Goal: Transaction & Acquisition: Purchase product/service

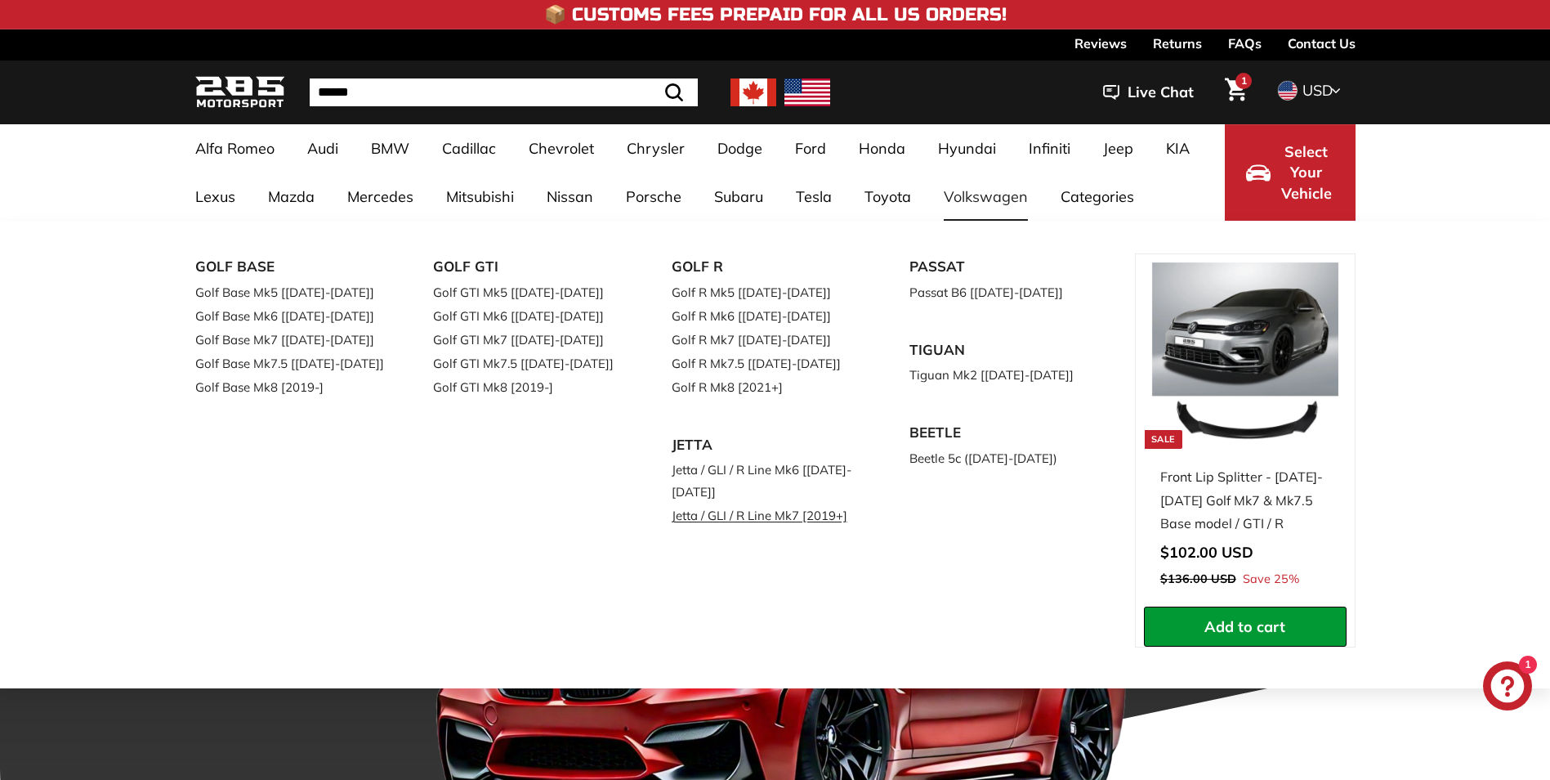
click at [793, 516] on link "Jetta / GLI / R Line Mk7 [2019+]" at bounding box center [768, 515] width 193 height 24
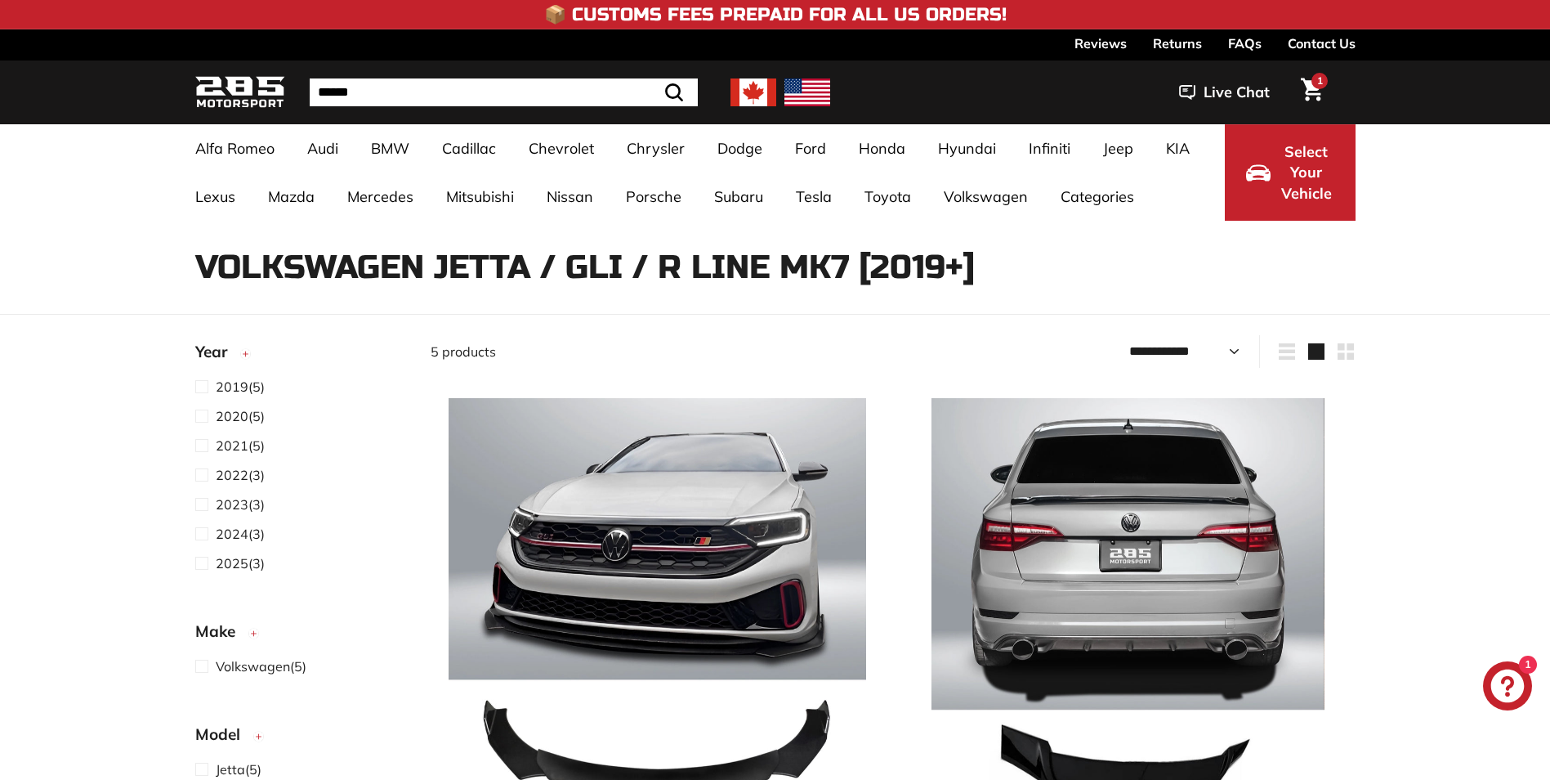
select select "**********"
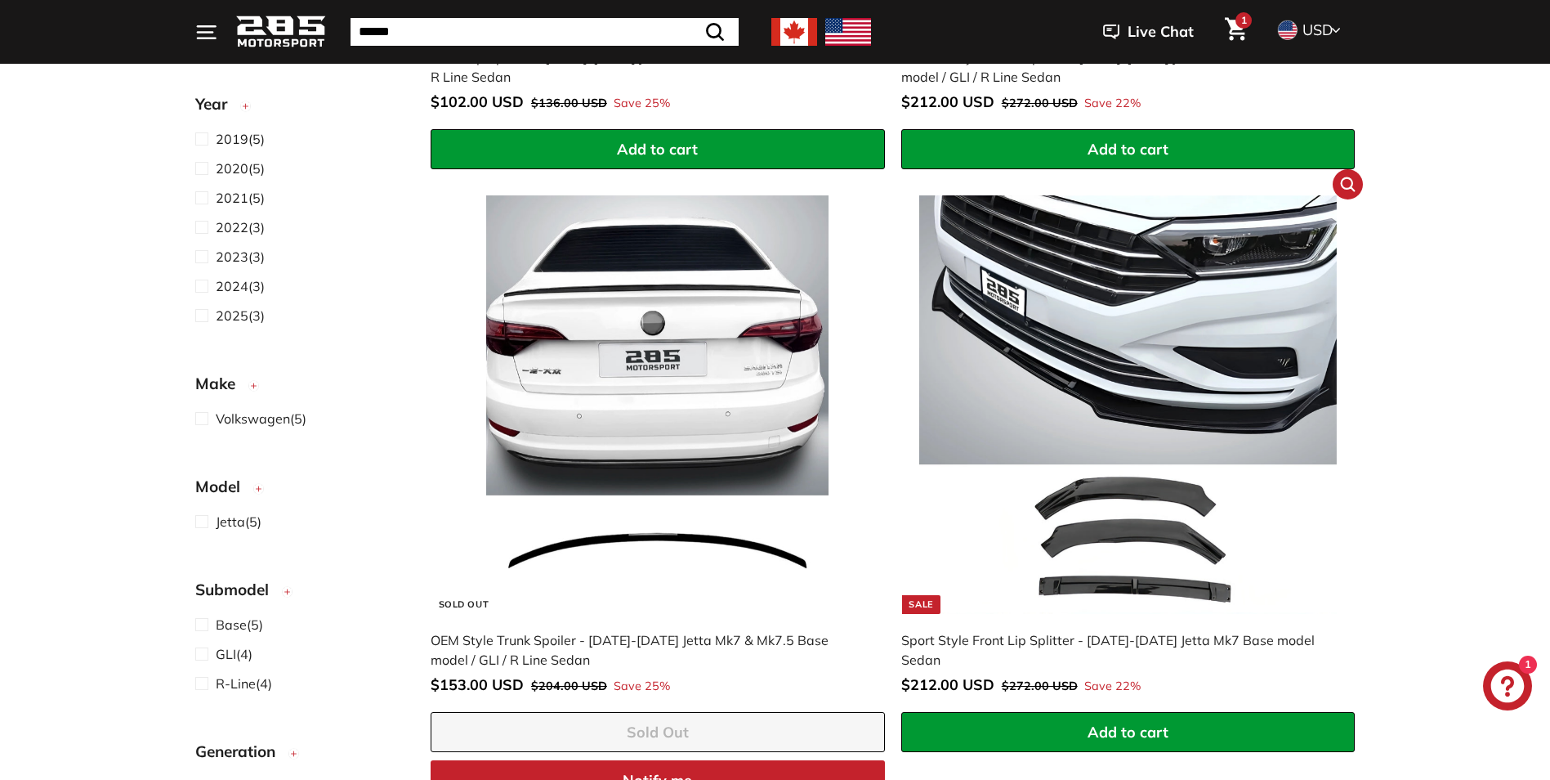
scroll to position [817, 0]
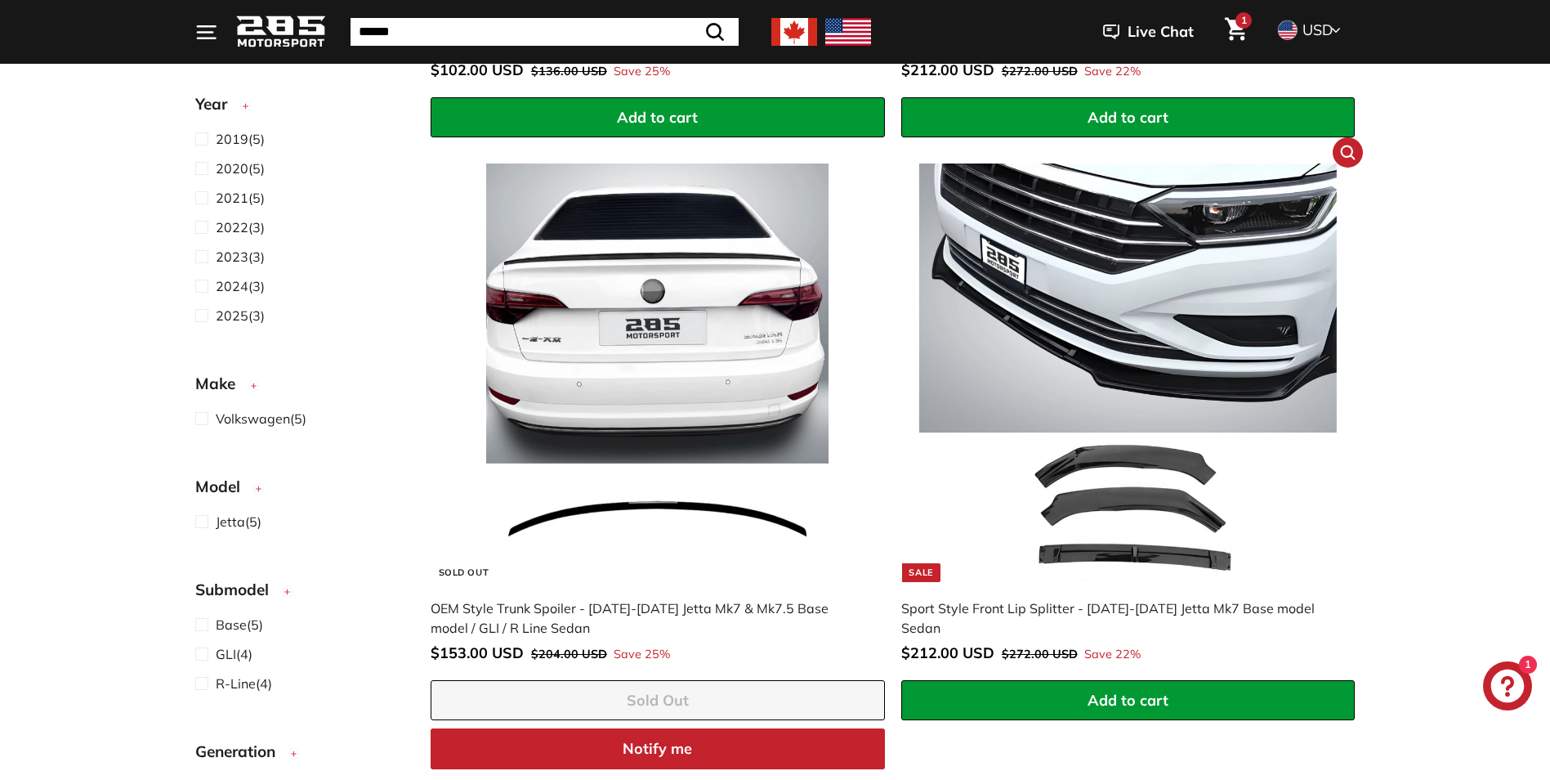
click at [1159, 293] on img at bounding box center [1128, 372] width 418 height 418
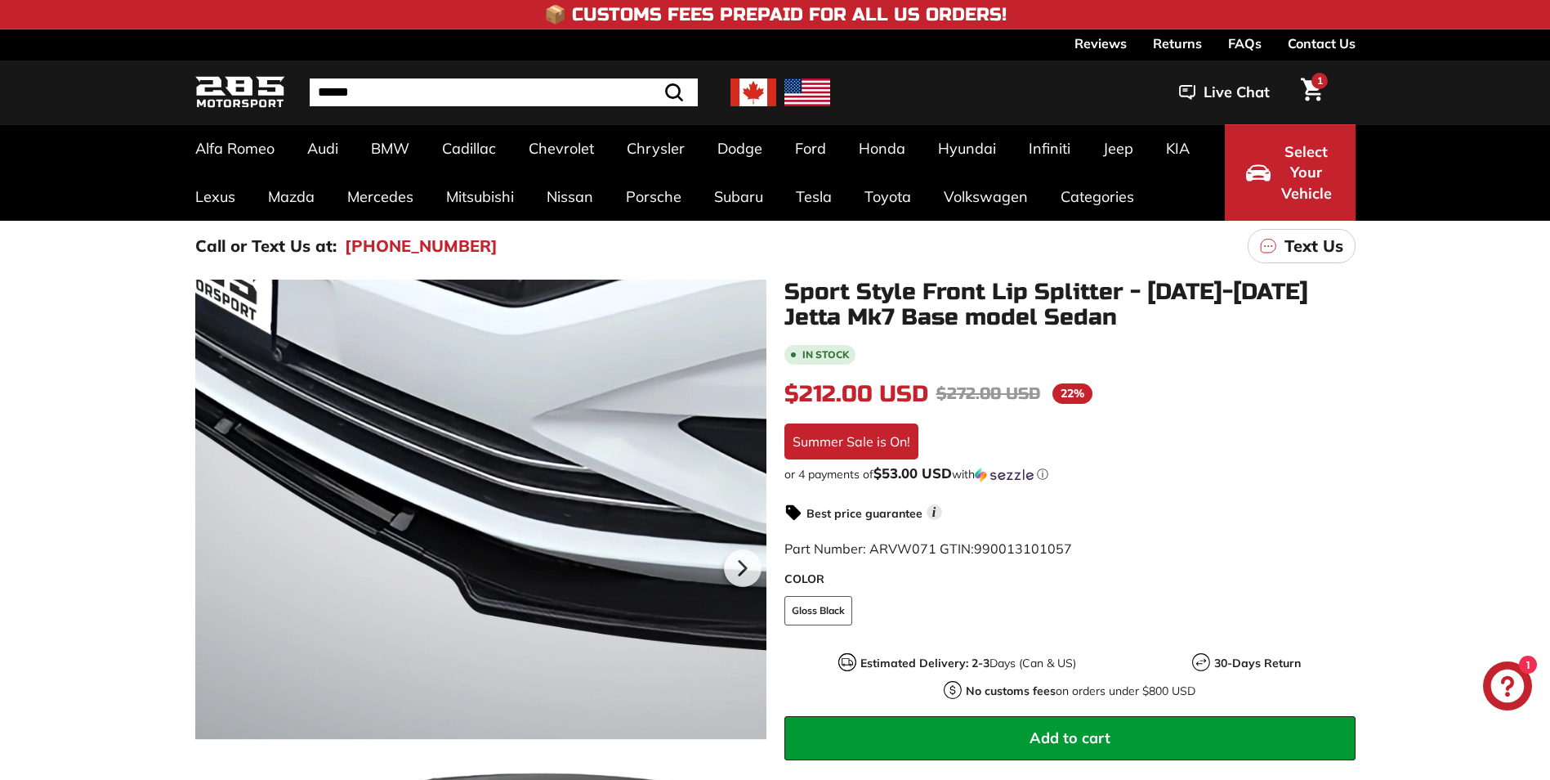
click at [406, 553] on div at bounding box center [480, 564] width 571 height 571
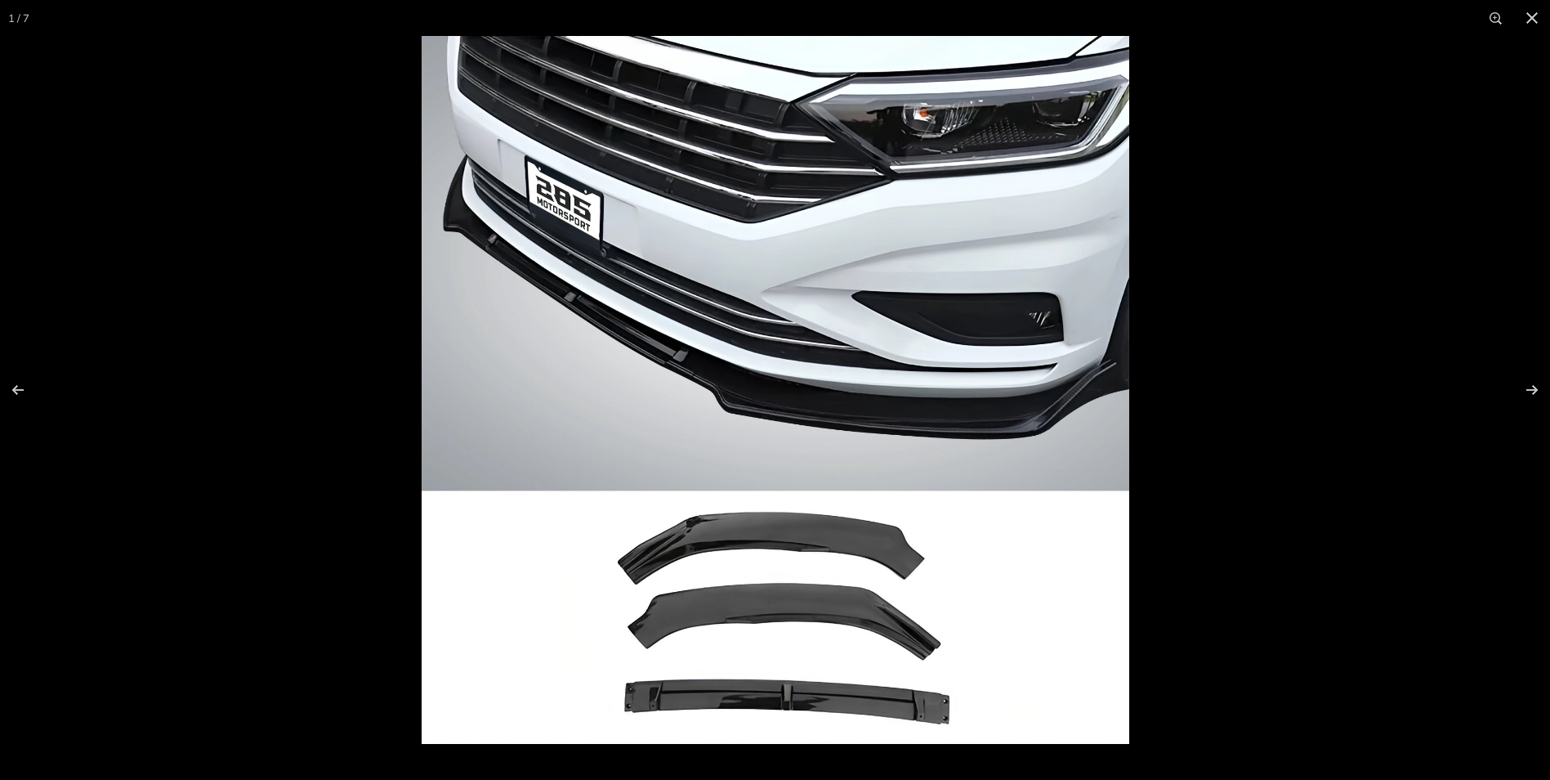
click at [602, 372] on img at bounding box center [776, 390] width 708 height 708
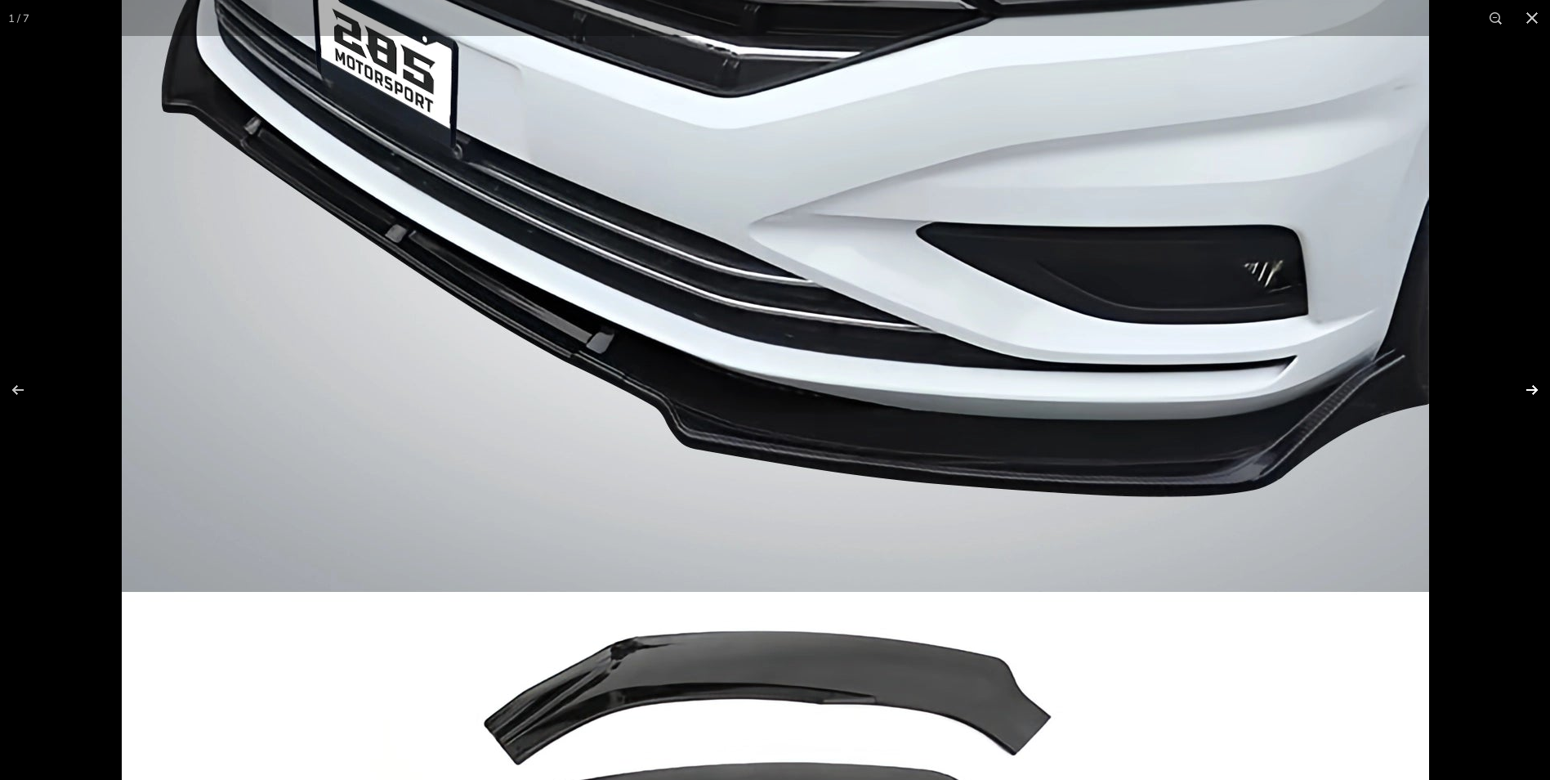
click at [1527, 383] on button at bounding box center [1521, 390] width 57 height 82
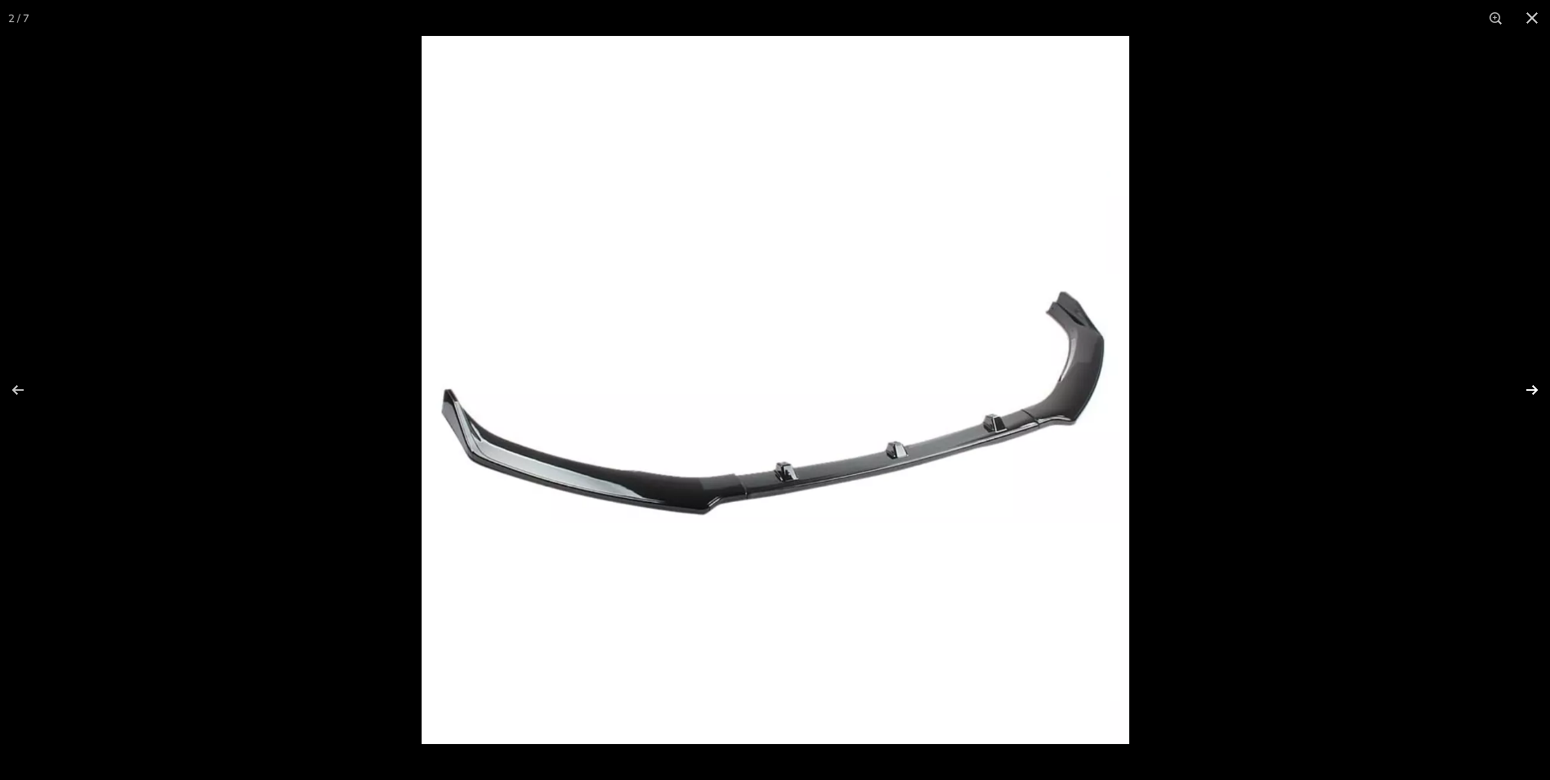
click at [1527, 383] on button at bounding box center [1521, 390] width 57 height 82
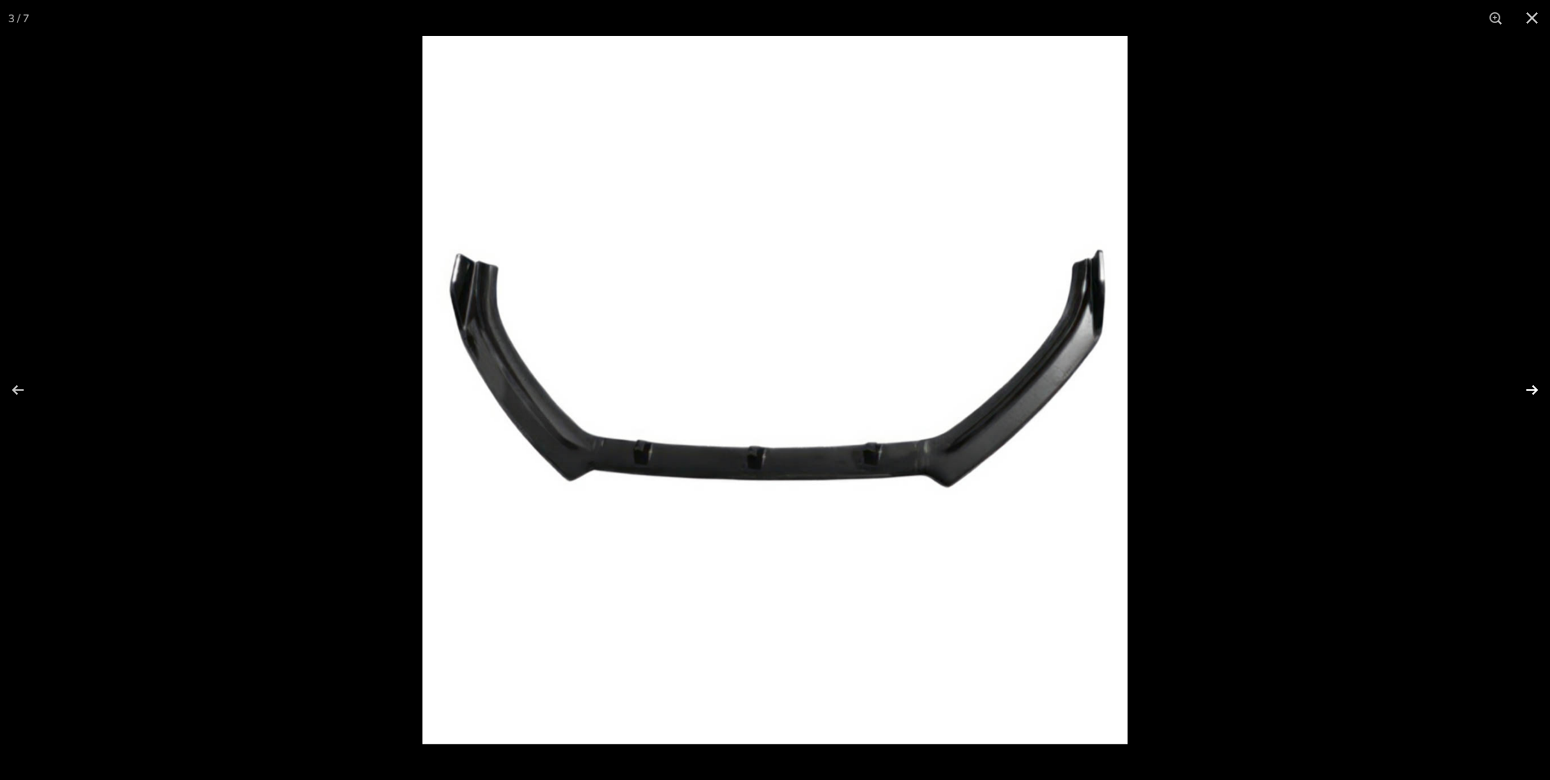
click at [1527, 383] on button at bounding box center [1521, 390] width 57 height 82
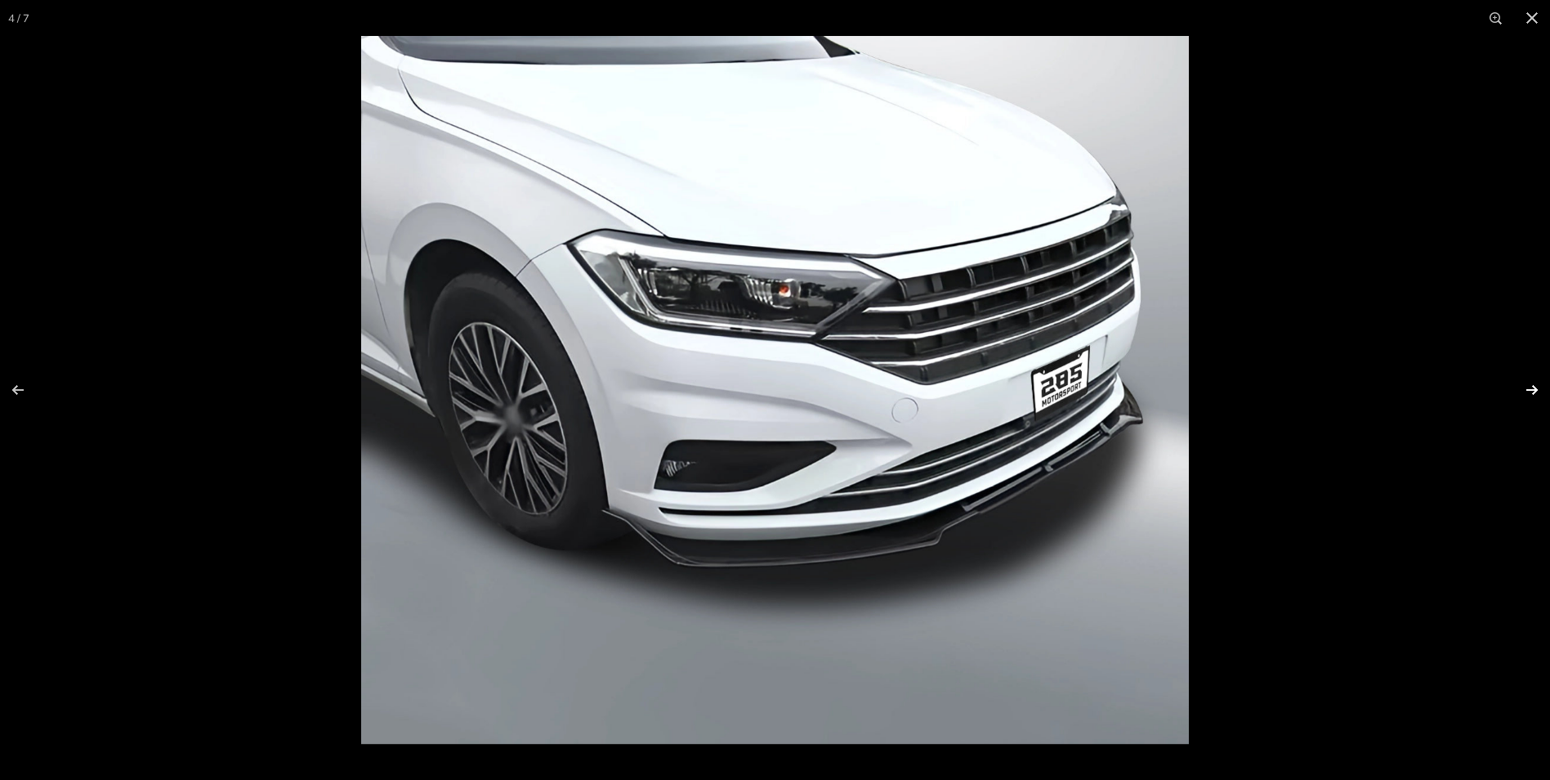
click at [1527, 383] on button at bounding box center [1521, 390] width 57 height 82
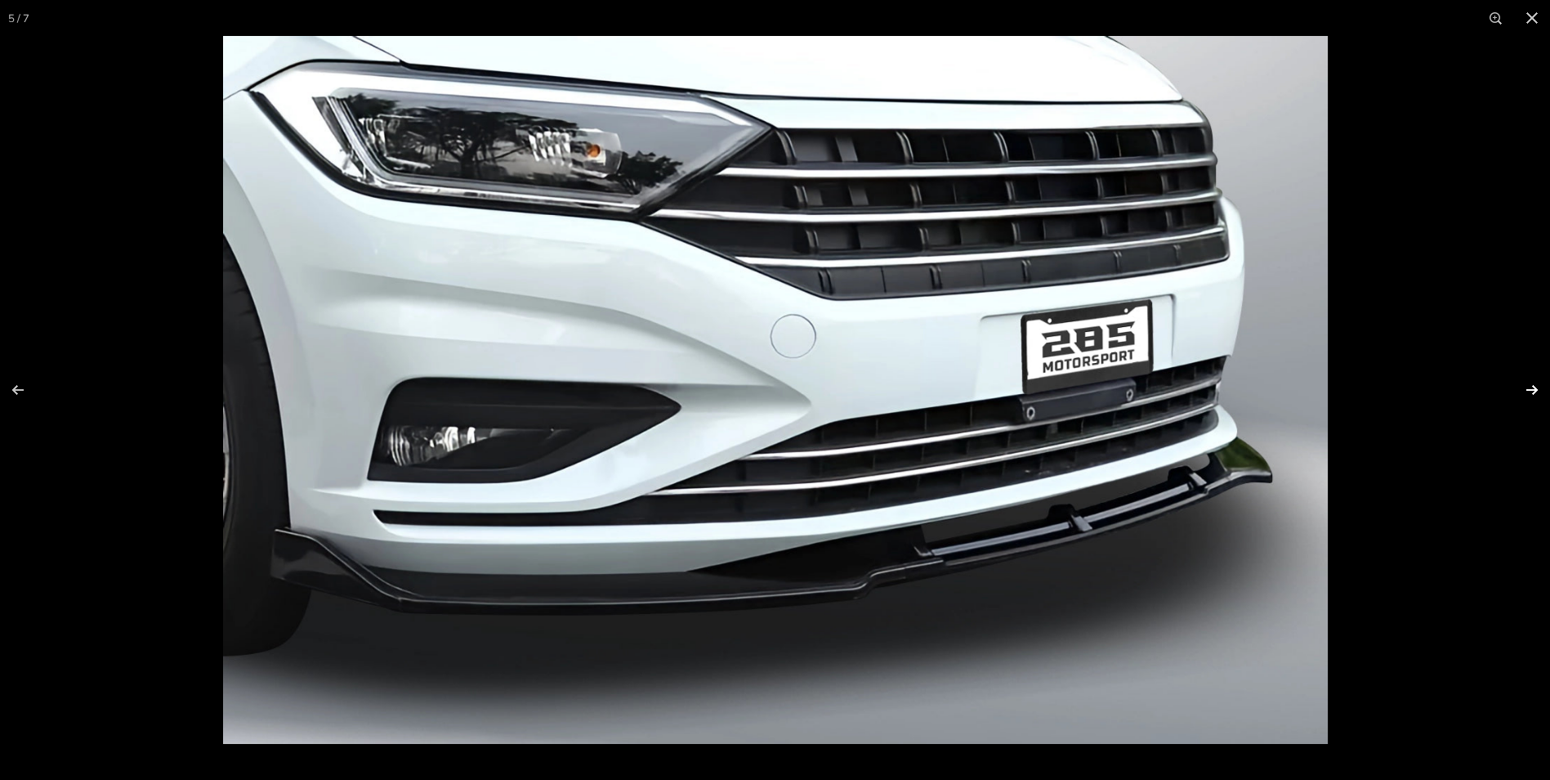
click at [1527, 383] on button at bounding box center [1521, 390] width 57 height 82
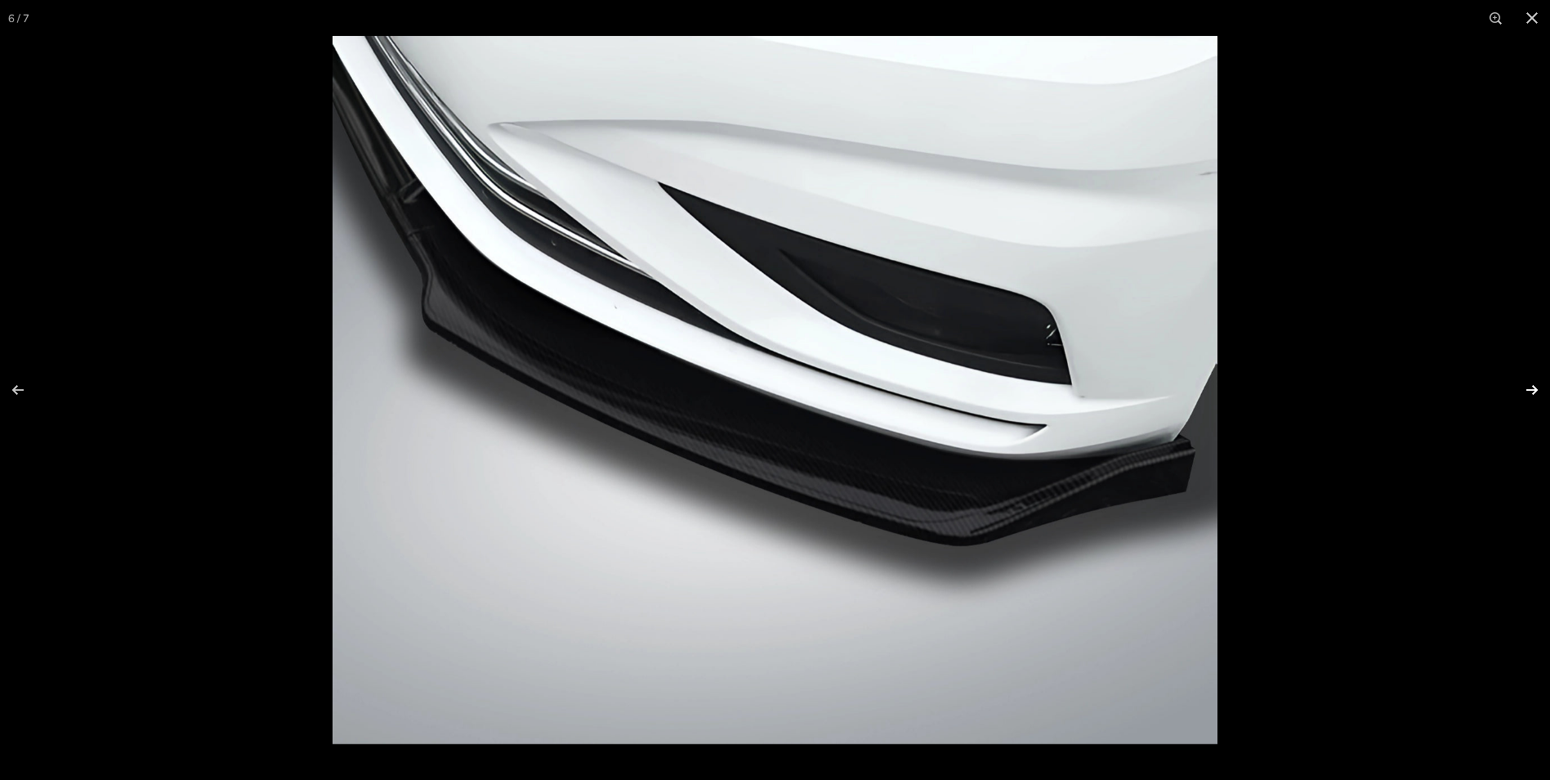
scroll to position [0, 120]
click at [1527, 383] on button at bounding box center [1521, 390] width 57 height 82
